Goal: Information Seeking & Learning: Learn about a topic

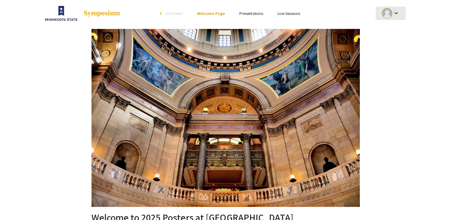
click at [390, 12] on div at bounding box center [387, 13] width 10 height 10
click at [388, 80] on div at bounding box center [225, 110] width 451 height 220
click at [56, 12] on img at bounding box center [61, 13] width 32 height 15
click at [147, 14] on div at bounding box center [104, 13] width 119 height 27
click at [104, 12] on img at bounding box center [101, 13] width 37 height 7
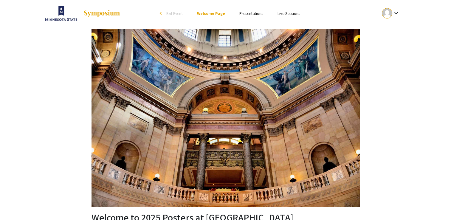
click at [104, 12] on img at bounding box center [101, 13] width 37 height 7
click at [175, 12] on span "Exit Event" at bounding box center [174, 13] width 16 height 5
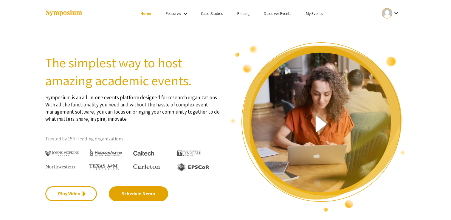
click at [313, 14] on link "My Events" at bounding box center [313, 13] width 17 height 5
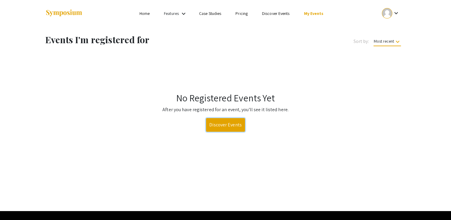
click at [218, 127] on link "Discover Events" at bounding box center [225, 125] width 39 height 14
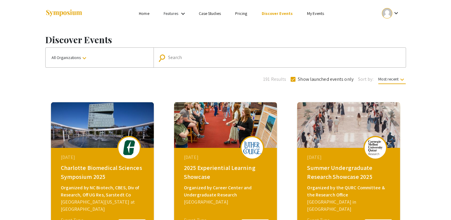
click at [174, 62] on div "Search" at bounding box center [282, 58] width 229 height 10
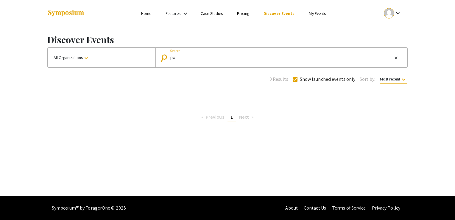
type input "p"
type input "St paul"
click at [294, 80] on span at bounding box center [295, 79] width 5 height 5
click at [295, 82] on input "Show launched events only" at bounding box center [295, 82] width 0 height 0
checkbox input "false"
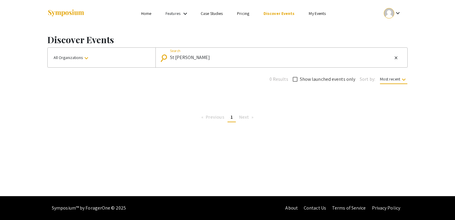
click at [242, 60] on input "St paul" at bounding box center [281, 57] width 222 height 5
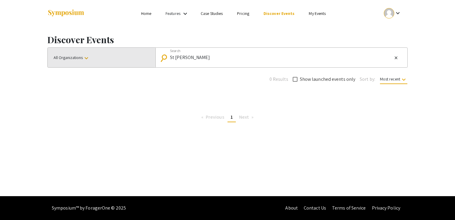
click at [84, 66] on button "All Organizations keyboard_arrow_down" at bounding box center [102, 58] width 108 height 20
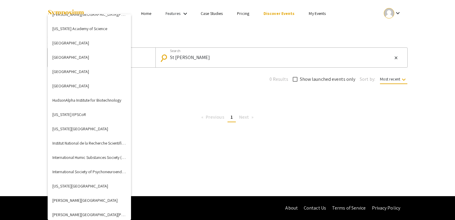
scroll to position [724, 0]
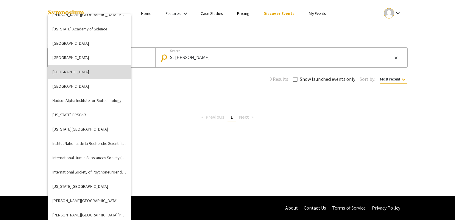
click at [97, 70] on button "Hamline University" at bounding box center [89, 72] width 83 height 14
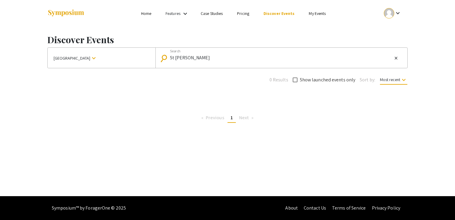
drag, startPoint x: 186, startPoint y: 65, endPoint x: 187, endPoint y: 59, distance: 5.9
click at [187, 59] on mat-form-field "search St paul Search close" at bounding box center [282, 58] width 252 height 20
click at [187, 59] on input "St paul" at bounding box center [281, 57] width 222 height 5
type input "S"
click at [163, 57] on mat-icon "search" at bounding box center [165, 58] width 9 height 10
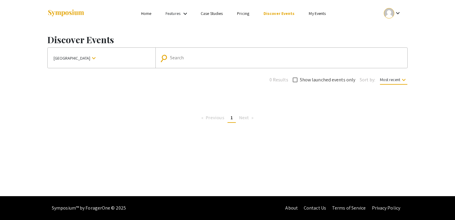
click at [163, 57] on mat-icon "search" at bounding box center [165, 58] width 9 height 10
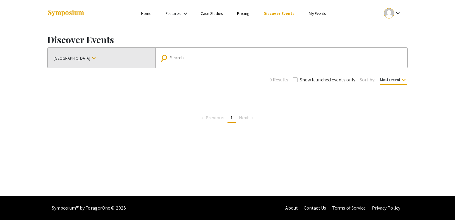
click at [107, 55] on button "Hamline University keyboard_arrow_down" at bounding box center [102, 58] width 108 height 20
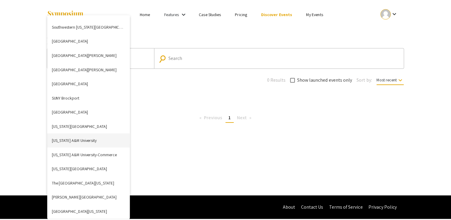
scroll to position [1590, 0]
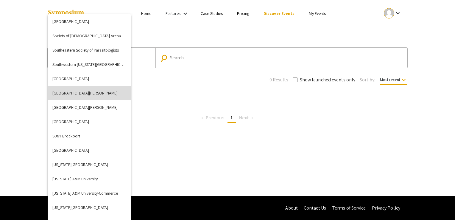
click at [95, 88] on button "St. Catherine University" at bounding box center [89, 93] width 83 height 14
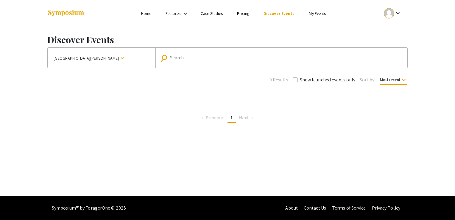
click at [164, 56] on mat-icon "search" at bounding box center [165, 58] width 9 height 10
click at [175, 14] on link "Features" at bounding box center [173, 13] width 15 height 5
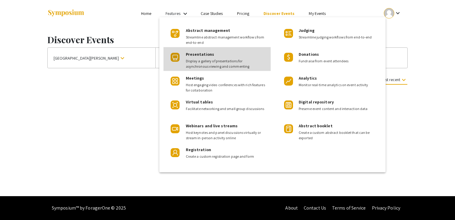
click at [195, 57] on div "Presentations Display a gallery of presentations for asynchronous viewing and c…" at bounding box center [226, 58] width 80 height 22
